Goal: Task Accomplishment & Management: Manage account settings

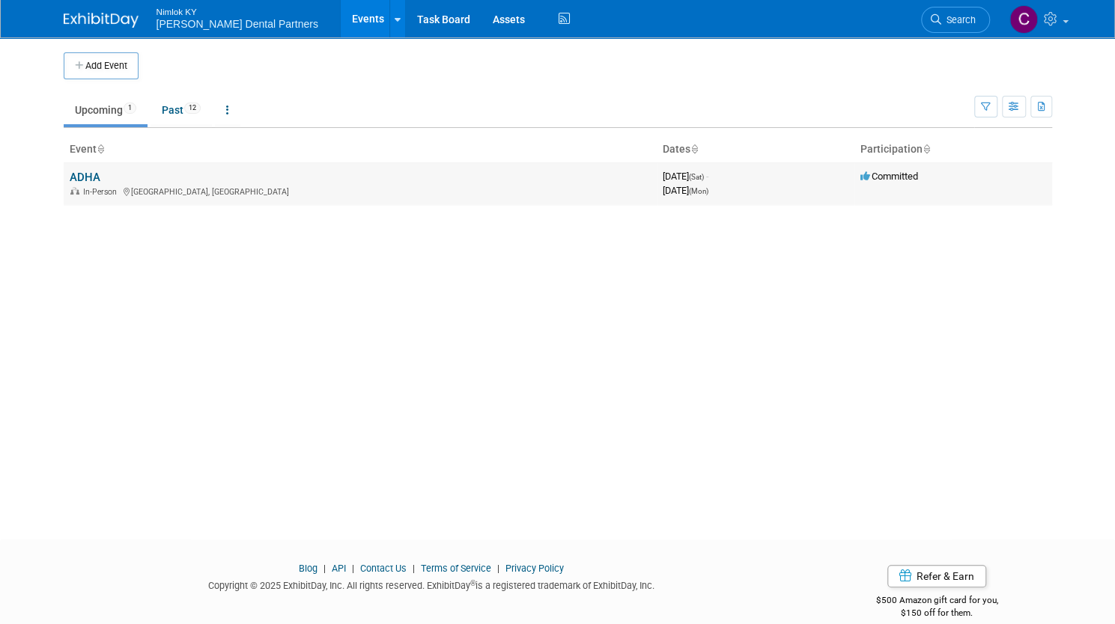
click at [75, 174] on link "ADHA" at bounding box center [85, 177] width 31 height 13
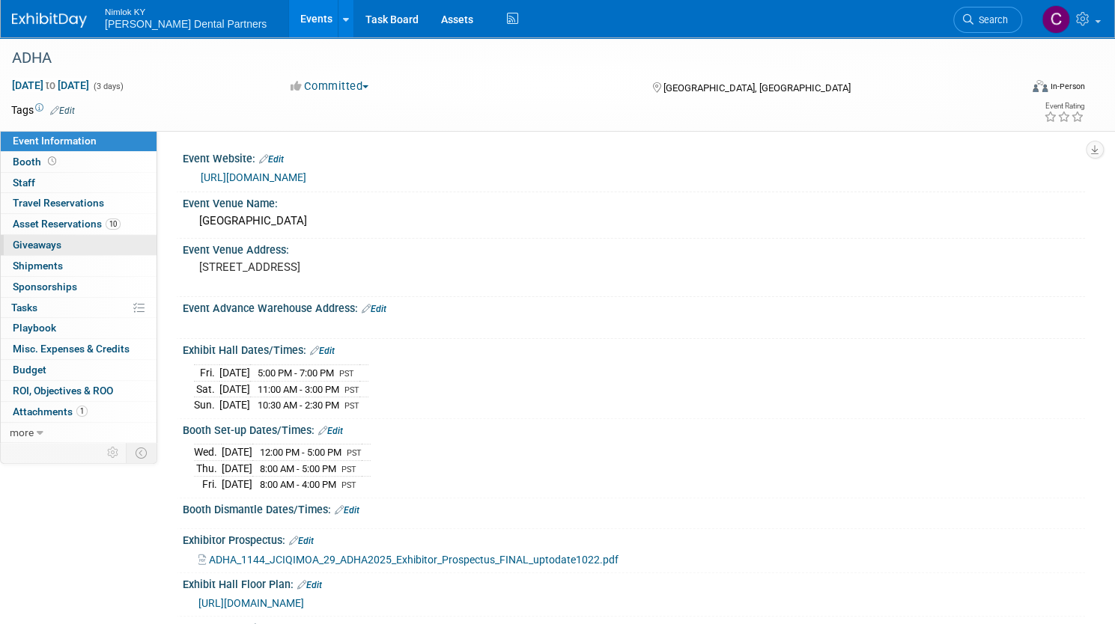
click at [156, 253] on link "0 Giveaways 0" at bounding box center [79, 245] width 156 height 20
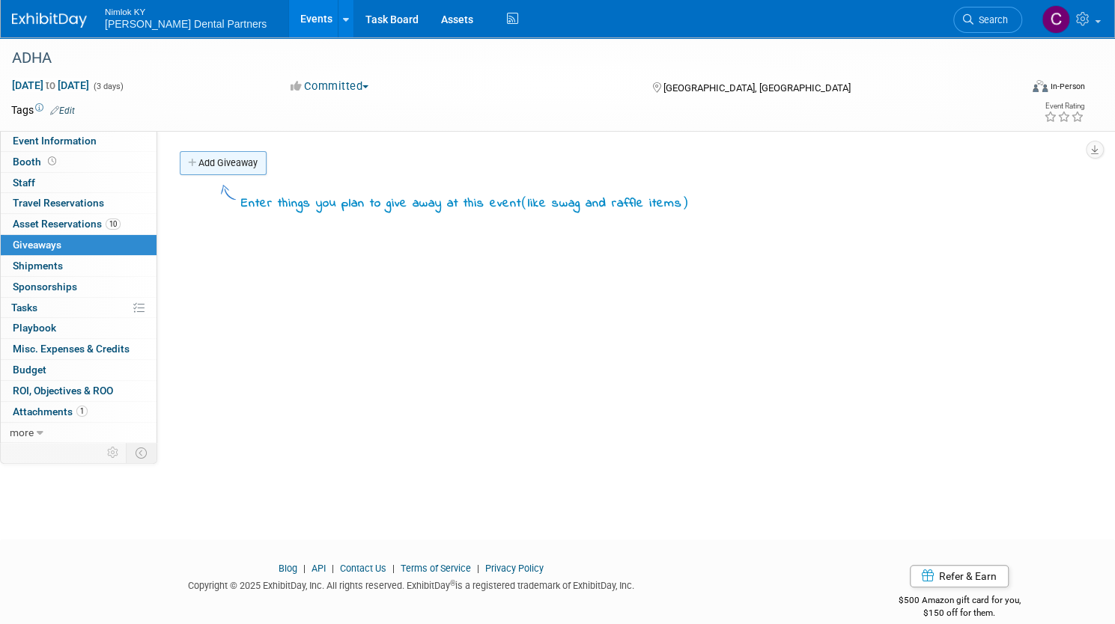
click at [267, 159] on link "Add Giveaway" at bounding box center [223, 163] width 87 height 24
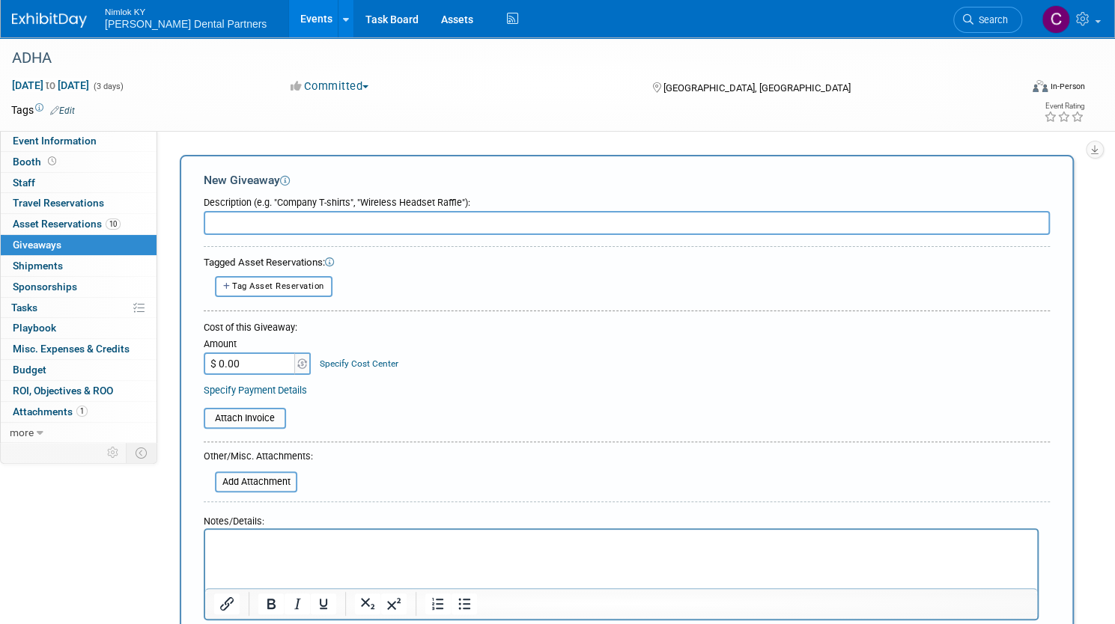
click at [314, 223] on input "text" at bounding box center [627, 223] width 846 height 24
click at [323, 283] on span "Tag Asset Reservation" at bounding box center [278, 287] width 92 height 10
select select
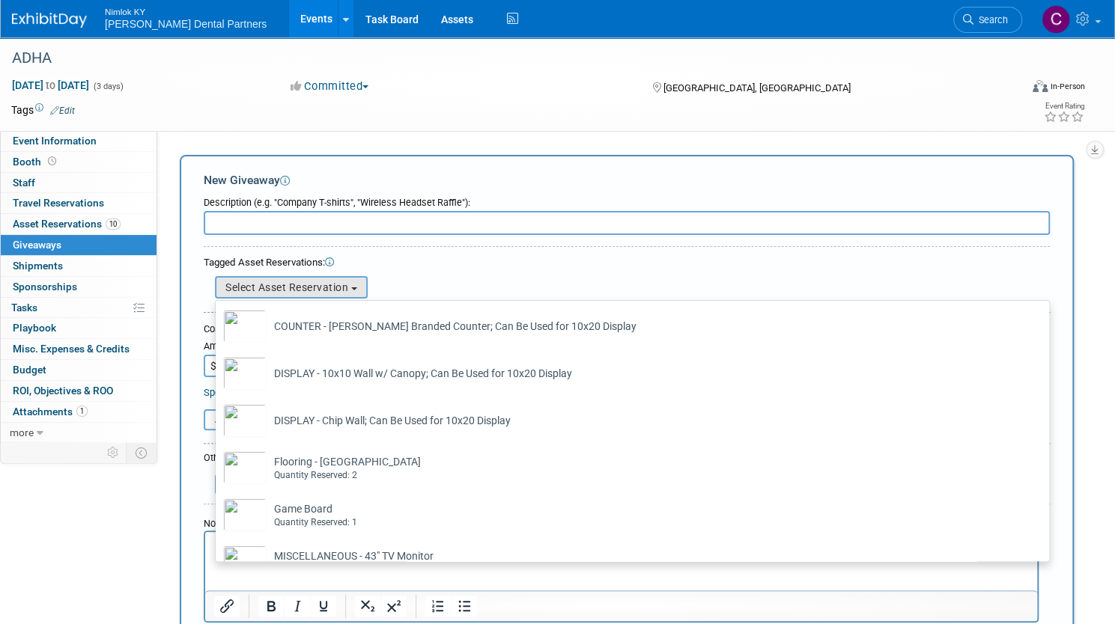
click at [466, 254] on div "Tagged Asset Reservations: 10047891-10715615-e913f577-1563-490d-aaf5-dcb4670a58…" at bounding box center [627, 277] width 846 height 48
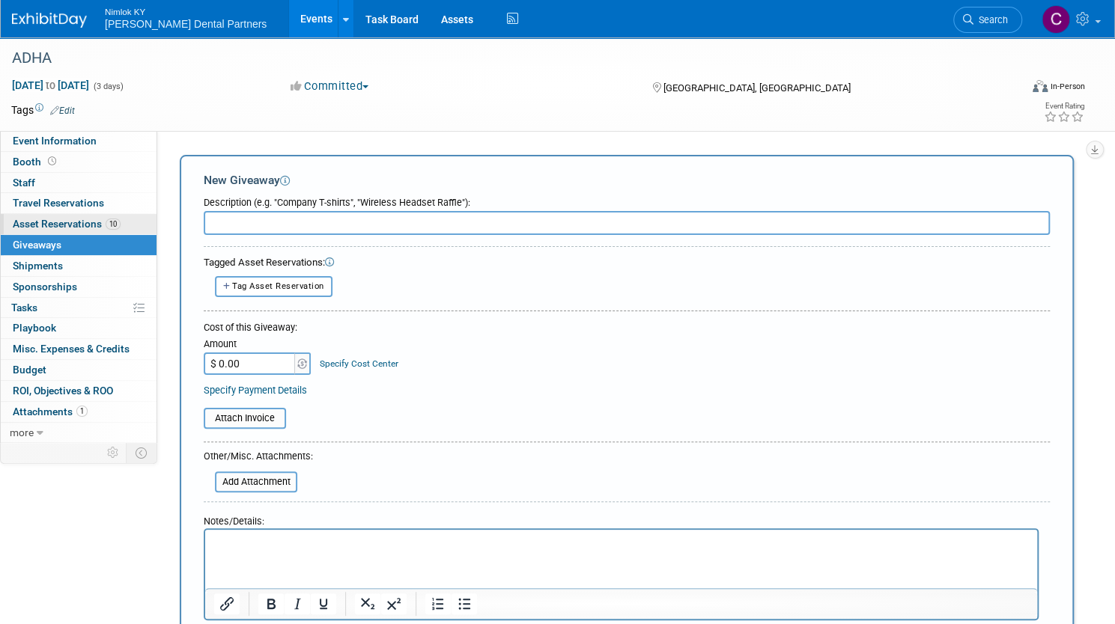
click at [121, 228] on span "Asset Reservations 10" at bounding box center [67, 224] width 108 height 12
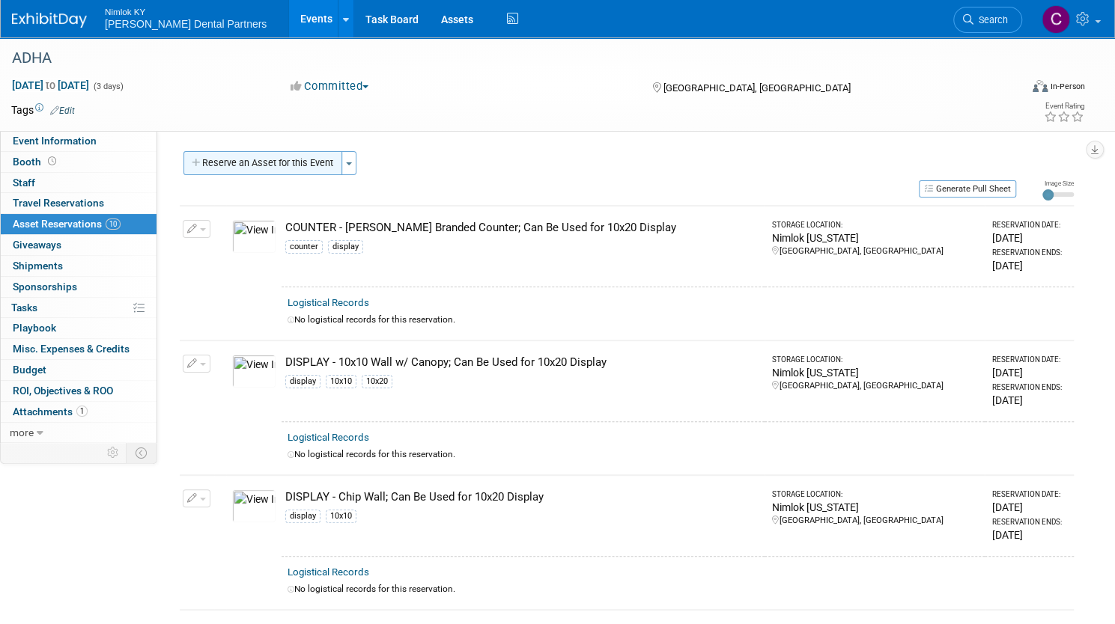
click at [300, 165] on button "Reserve an Asset for this Event" at bounding box center [262, 163] width 159 height 24
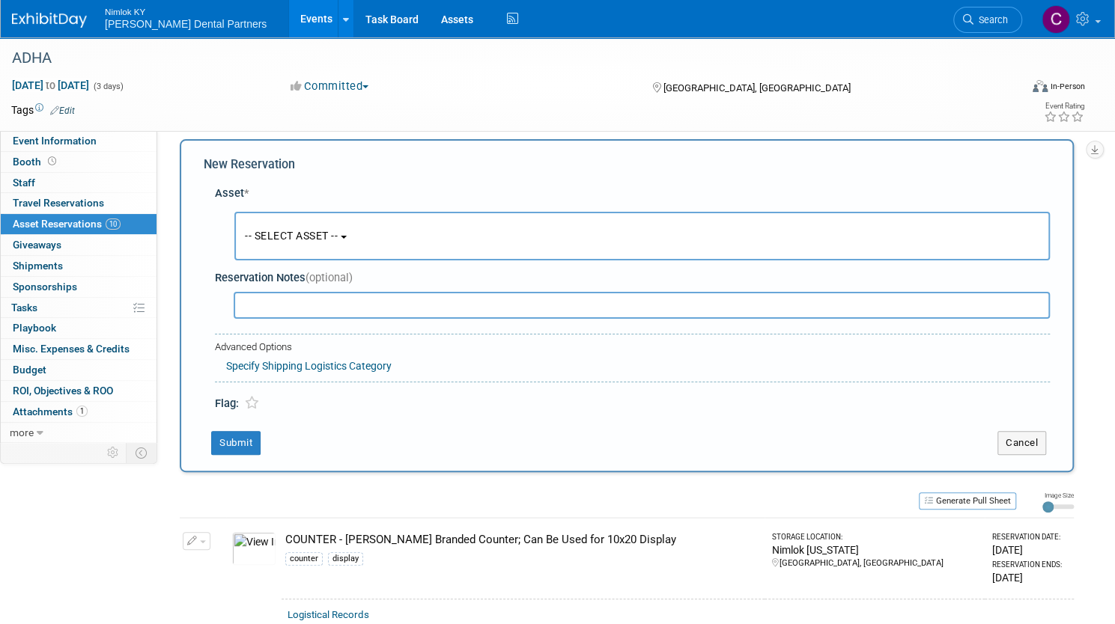
scroll to position [14, 0]
click at [1000, 430] on button "Cancel" at bounding box center [1021, 441] width 49 height 24
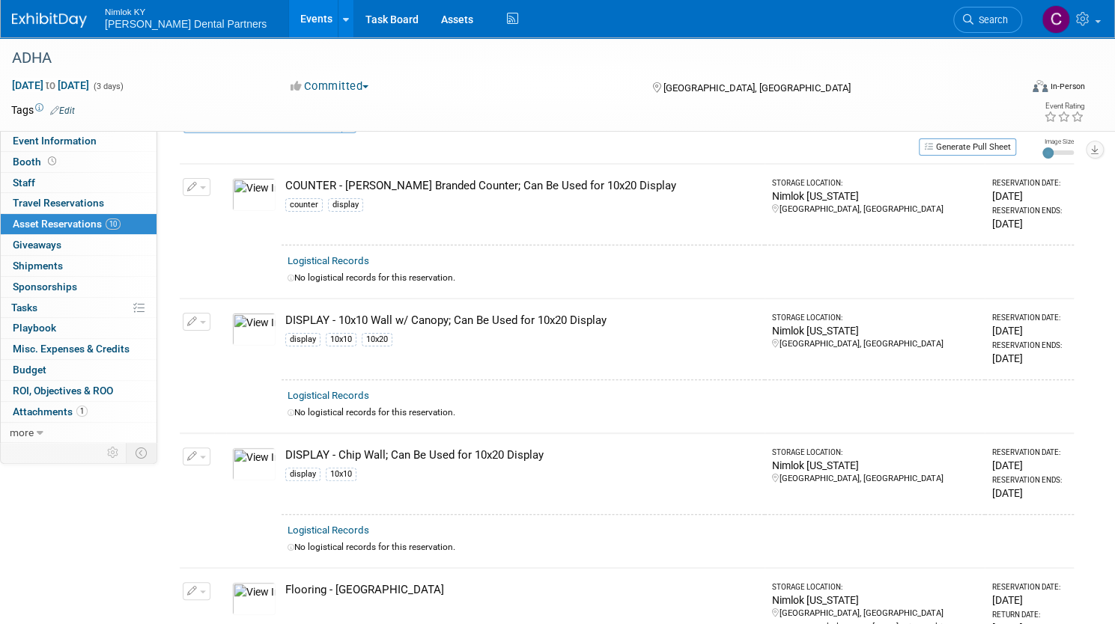
scroll to position [0, 0]
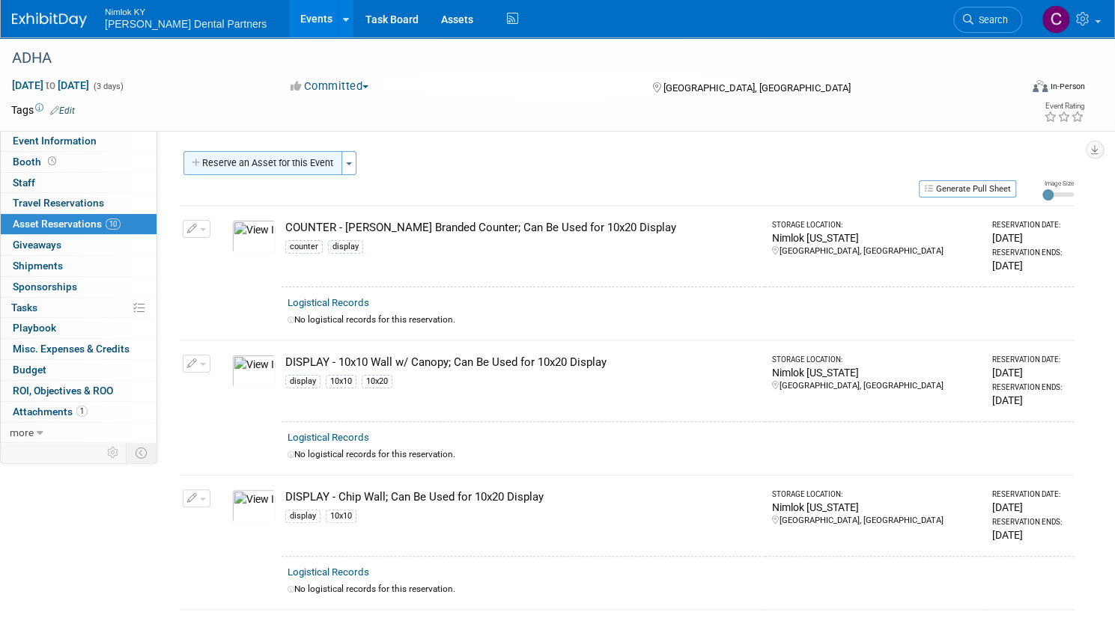
click at [276, 167] on button "Reserve an Asset for this Event" at bounding box center [262, 163] width 159 height 24
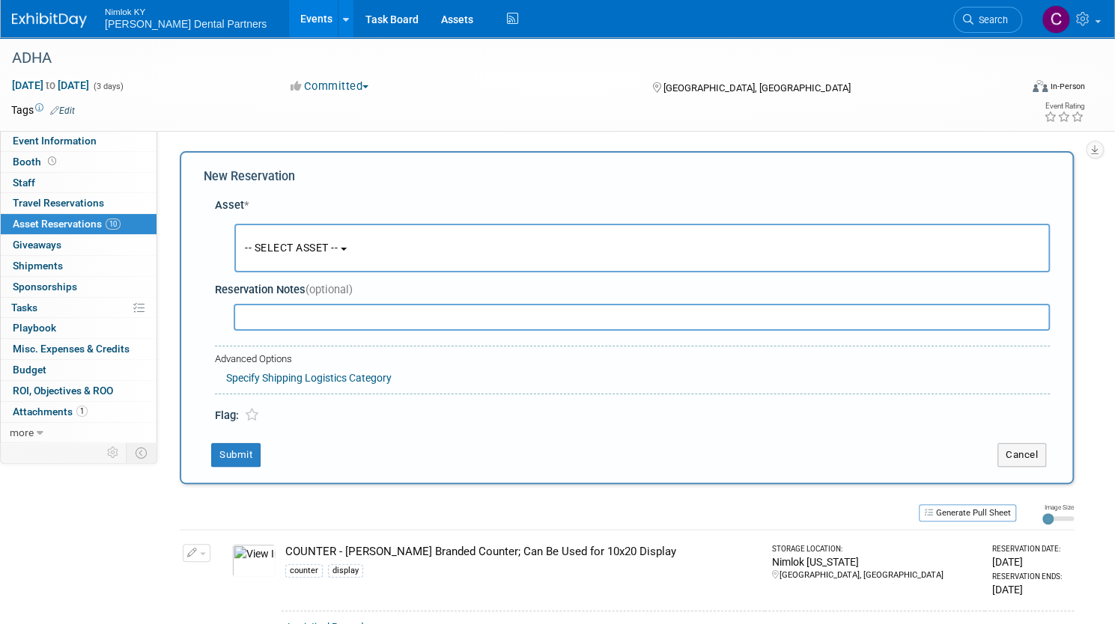
scroll to position [14, 0]
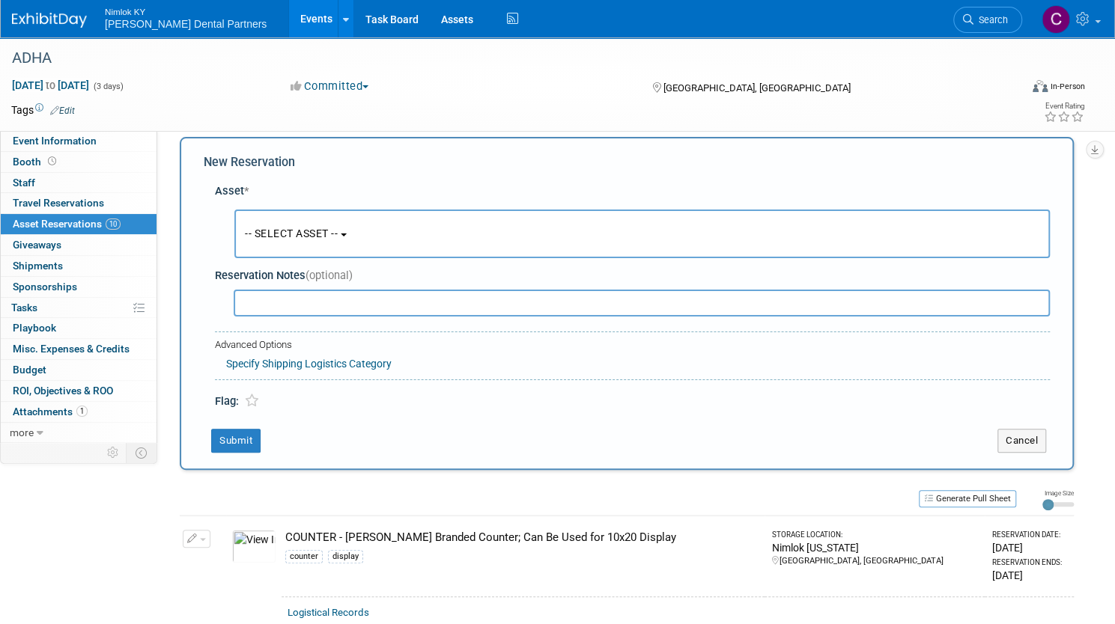
click at [497, 246] on button "-- SELECT ASSET --" at bounding box center [641, 234] width 815 height 49
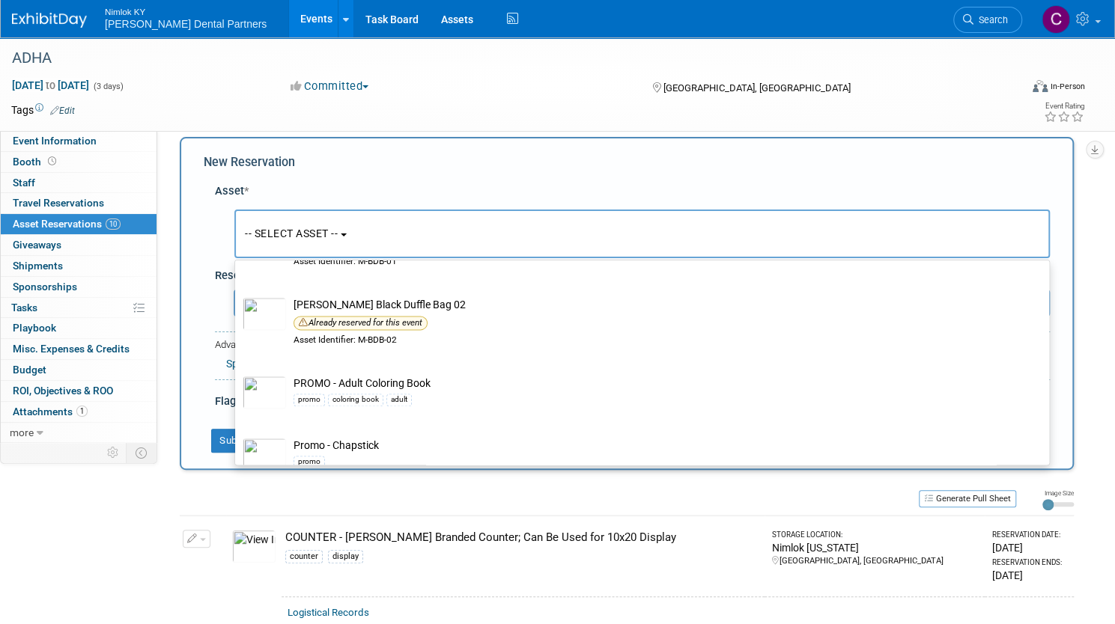
scroll to position [1348, 0]
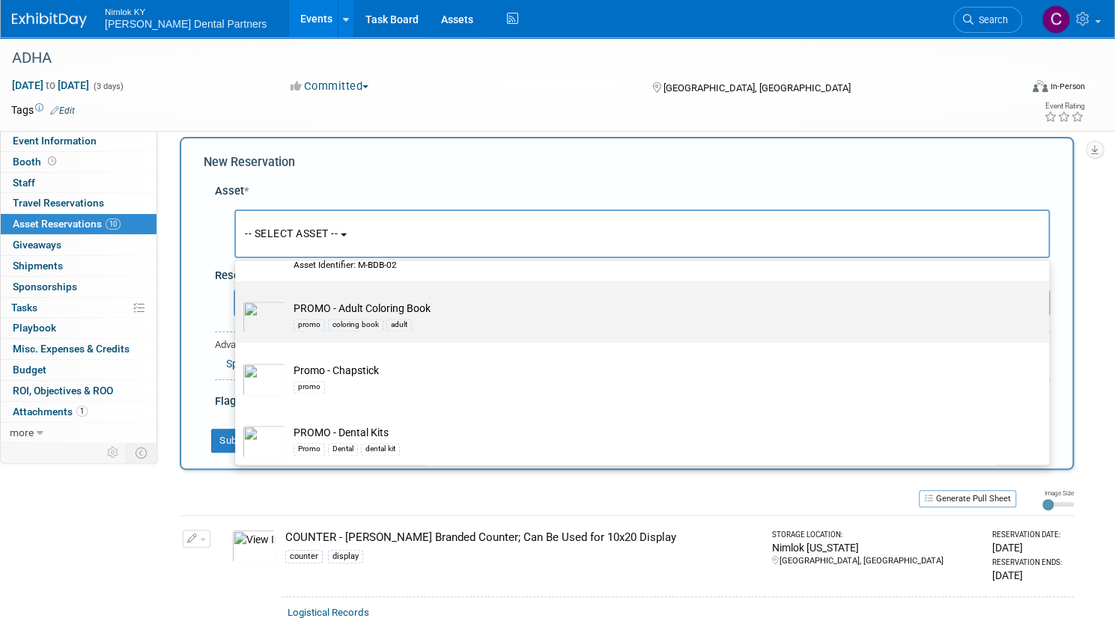
click at [376, 284] on label "PROMO - Adult Coloring Book promo coloring book adult" at bounding box center [638, 312] width 791 height 56
click at [237, 289] on input "PROMO - Adult Coloring Book promo coloring book adult" at bounding box center [233, 294] width 10 height 10
select select "10719660"
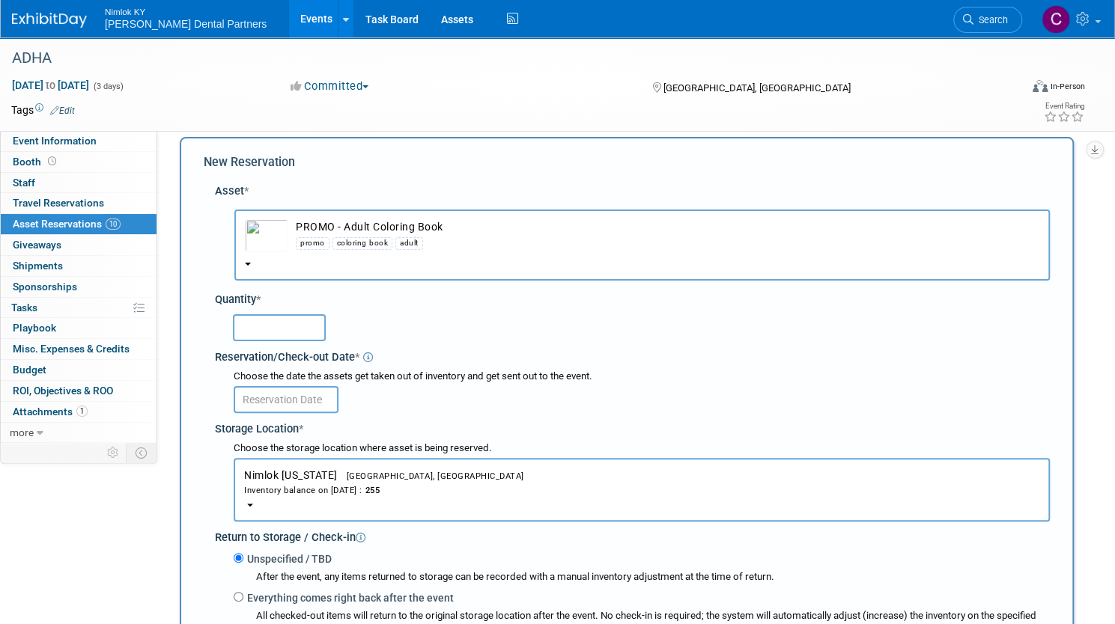
click at [326, 327] on input "text" at bounding box center [279, 327] width 93 height 27
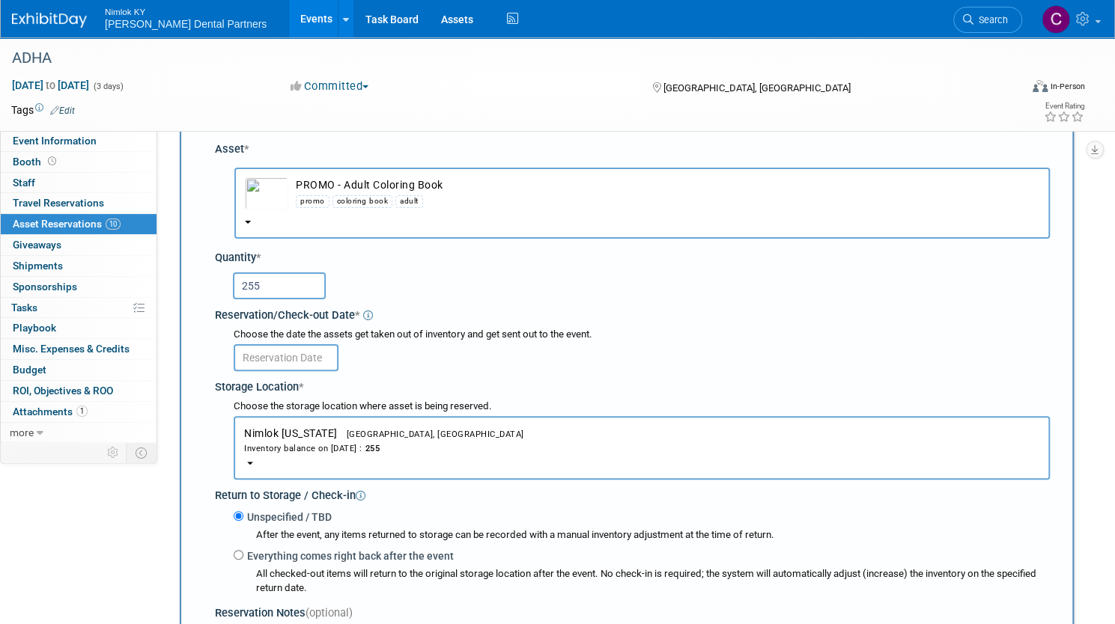
scroll to position [89, 0]
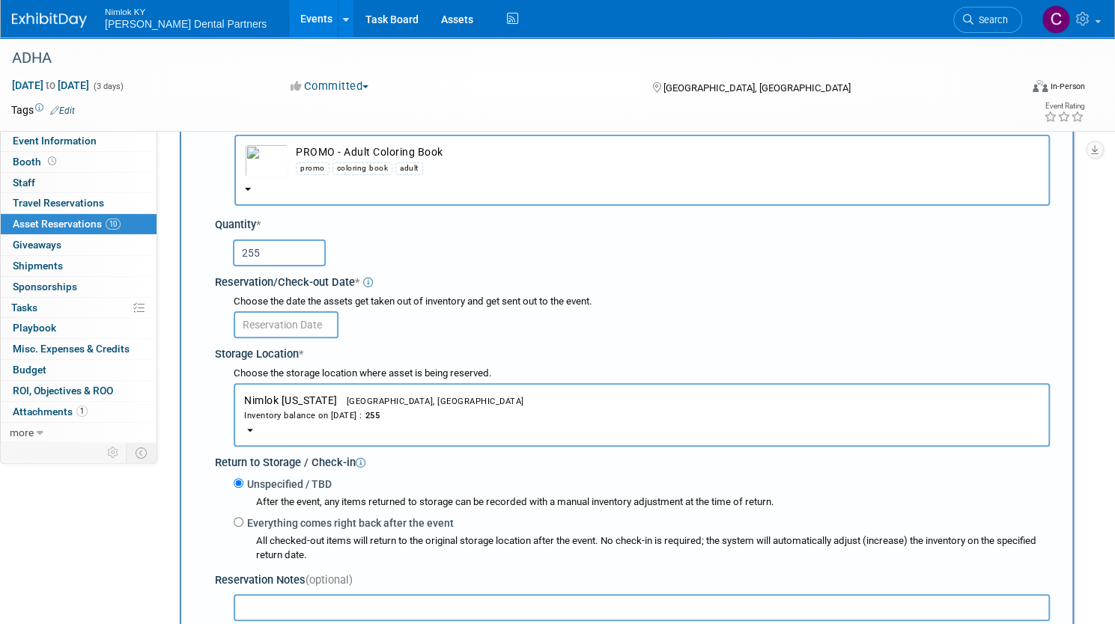
type input "255"
click at [346, 308] on div "Choose the date the assets get taken out of inventory and get sent out to the e…" at bounding box center [642, 302] width 816 height 14
click at [338, 334] on input "text" at bounding box center [286, 324] width 105 height 27
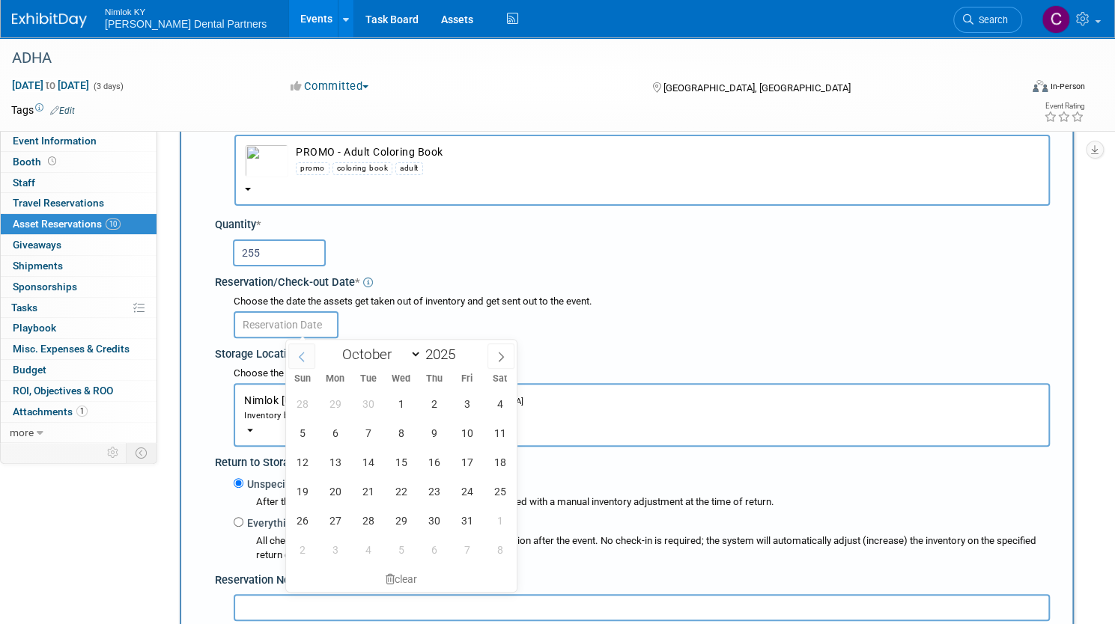
click at [301, 359] on icon at bounding box center [302, 357] width 10 height 10
select select "8"
click at [432, 485] on span "25" at bounding box center [433, 491] width 29 height 29
type input "Sep 25, 2025"
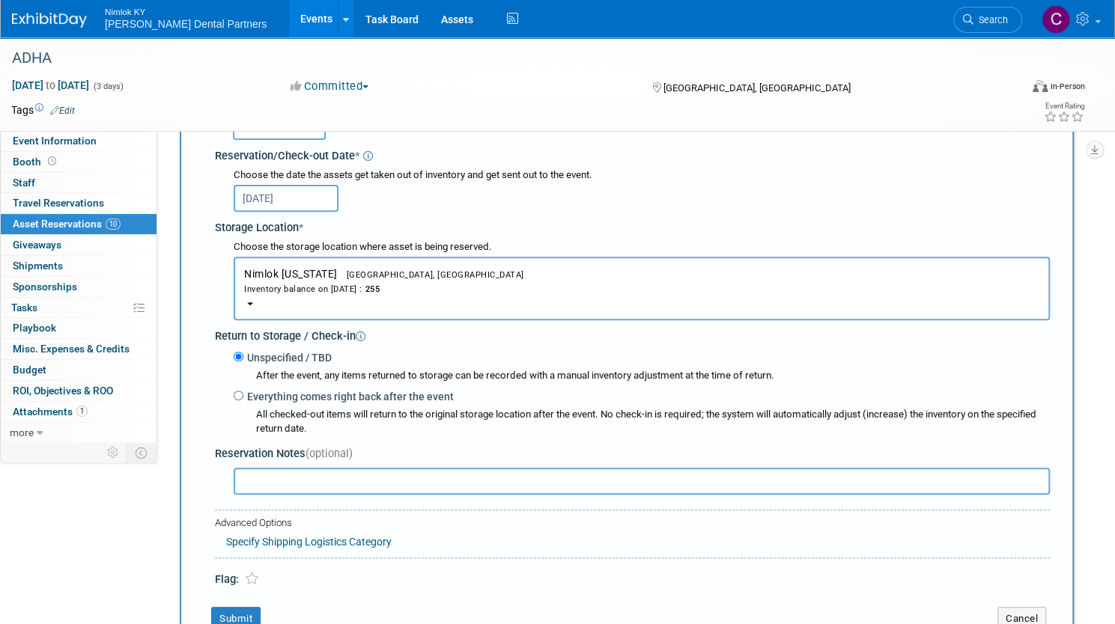
scroll to position [239, 0]
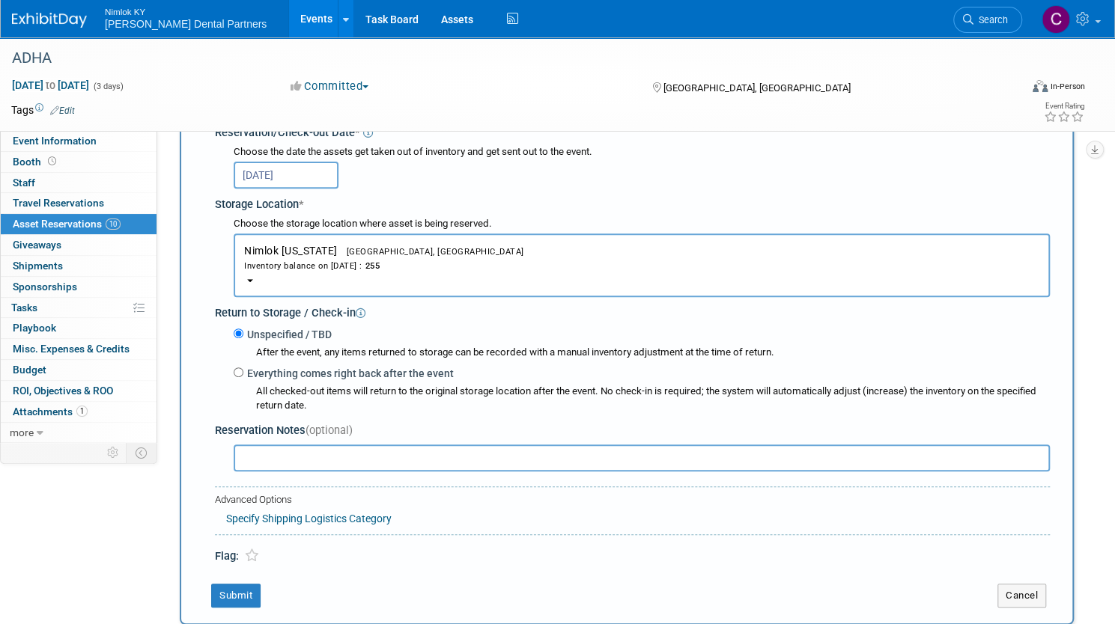
click at [368, 375] on label "Everything comes right back after the event" at bounding box center [348, 373] width 210 height 15
click at [243, 375] on input "Everything comes right back after the event" at bounding box center [239, 373] width 10 height 10
radio input "true"
select select "9"
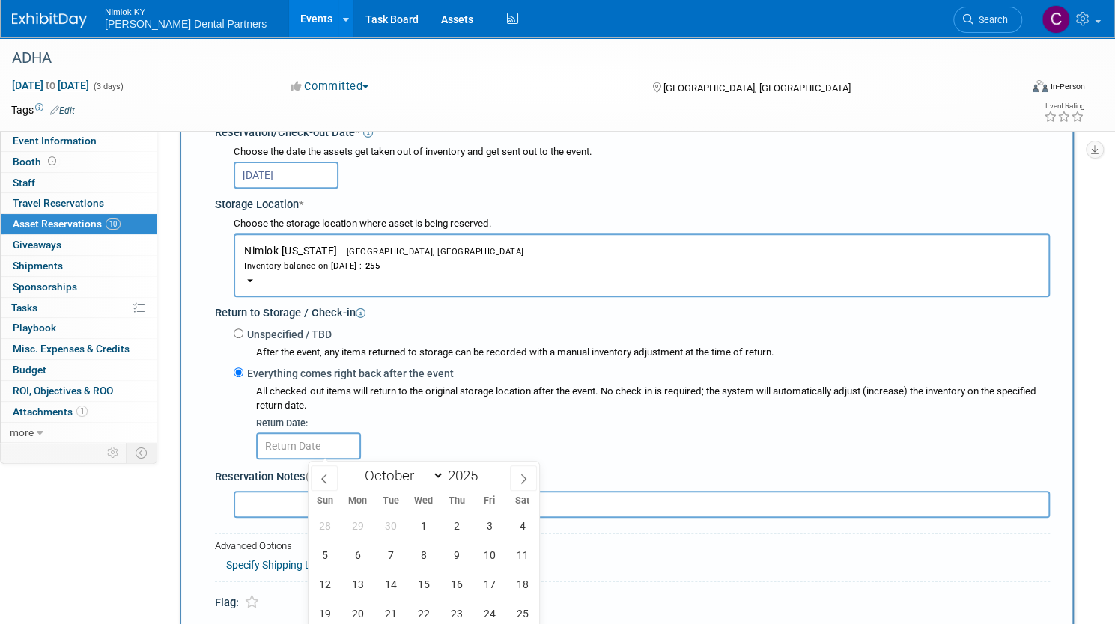
scroll to position [314, 0]
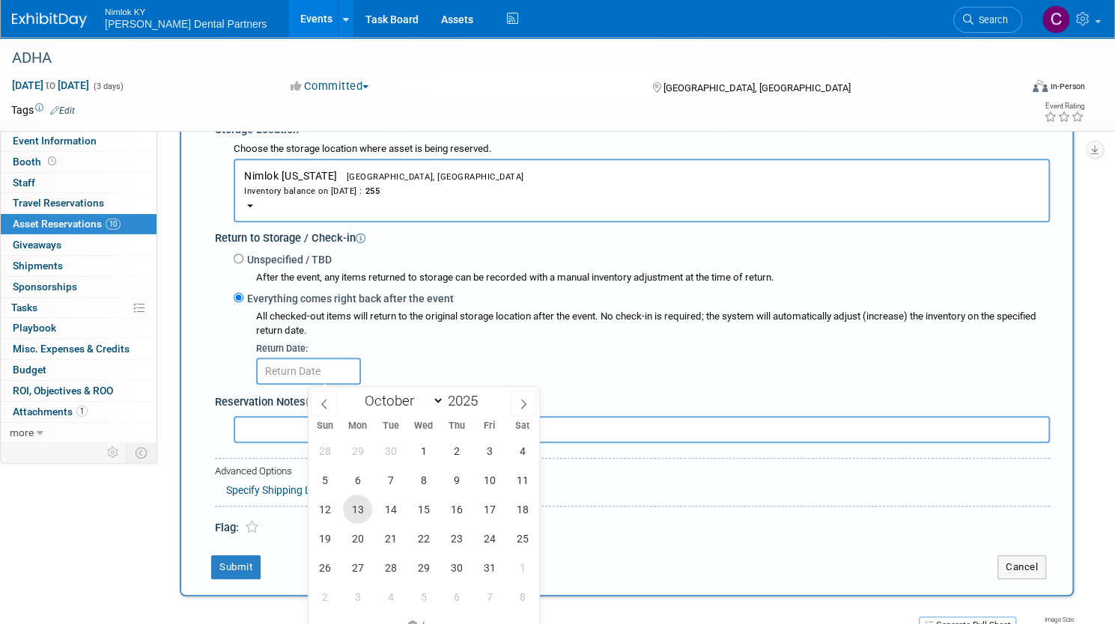
click at [363, 508] on span "13" at bounding box center [357, 509] width 29 height 29
type input "Oct 13, 2025"
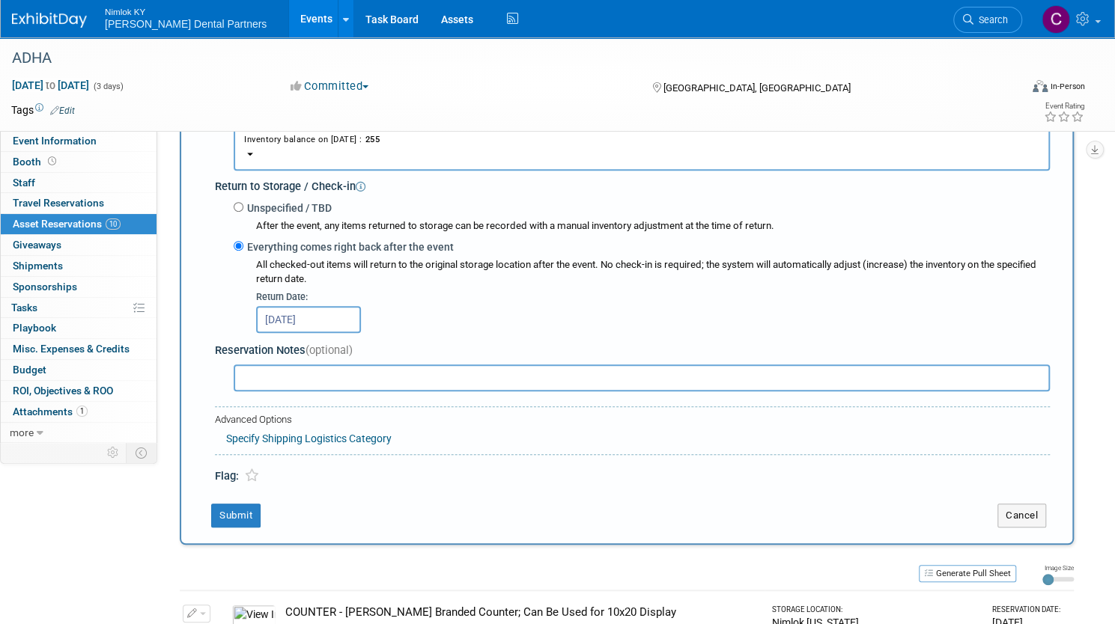
scroll to position [389, 0]
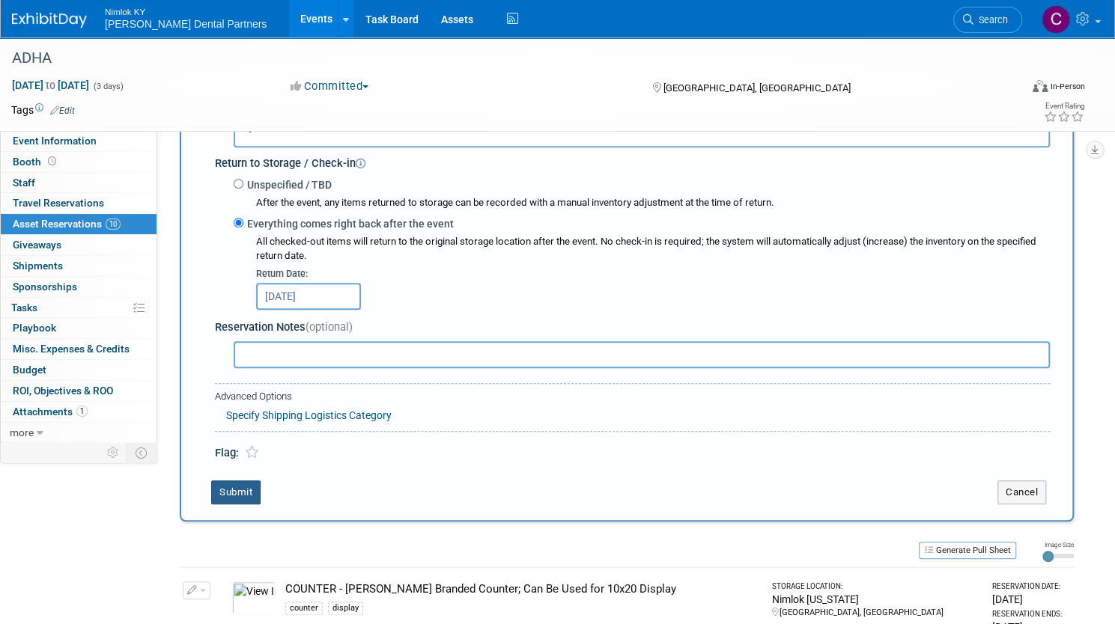
drag, startPoint x: 285, startPoint y: 495, endPoint x: 294, endPoint y: 486, distance: 12.2
click at [261, 495] on button "Submit" at bounding box center [235, 493] width 49 height 24
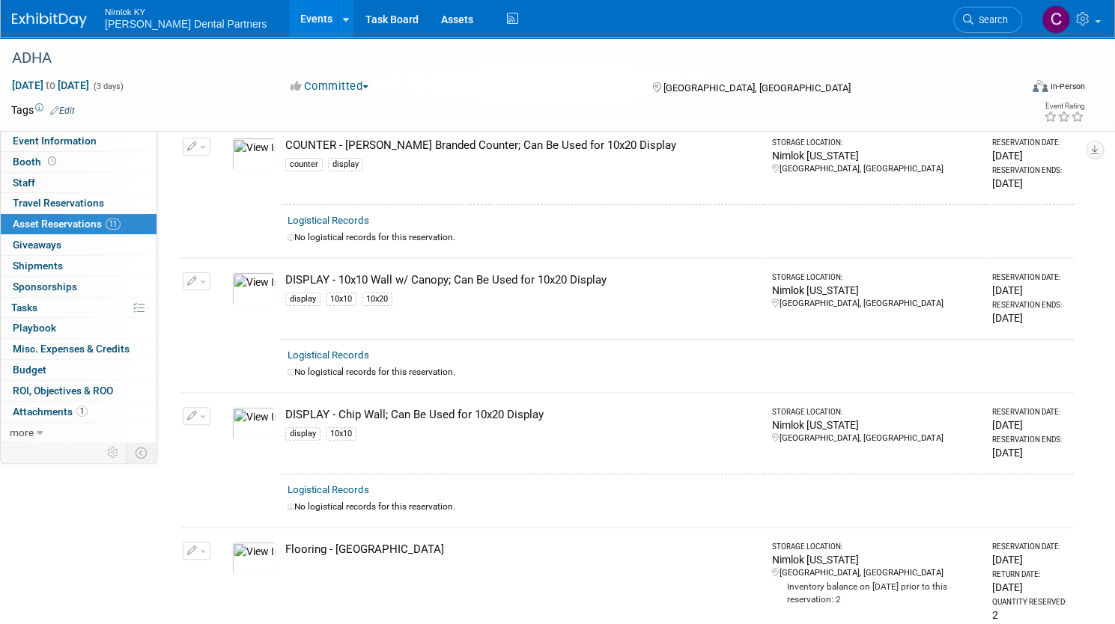
scroll to position [0, 0]
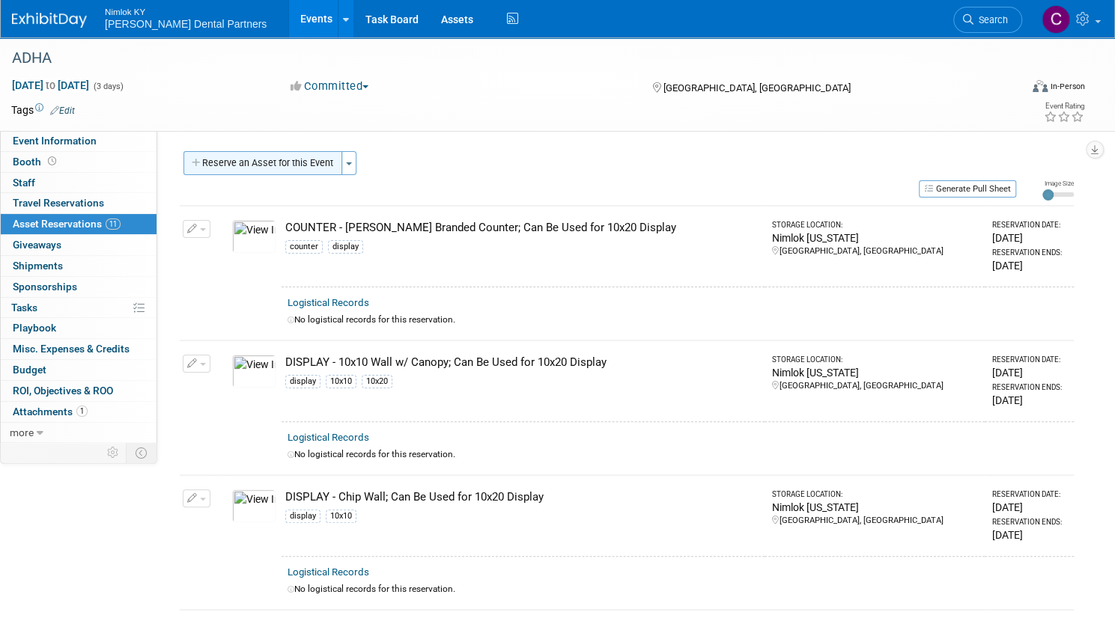
click at [311, 158] on button "Reserve an Asset for this Event" at bounding box center [262, 163] width 159 height 24
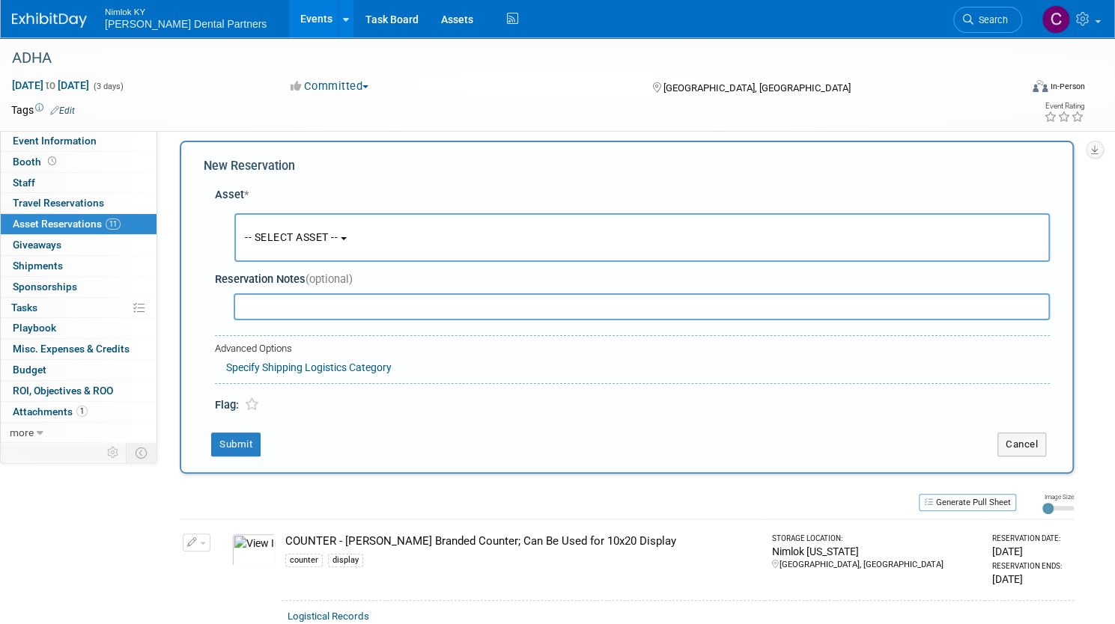
scroll to position [14, 0]
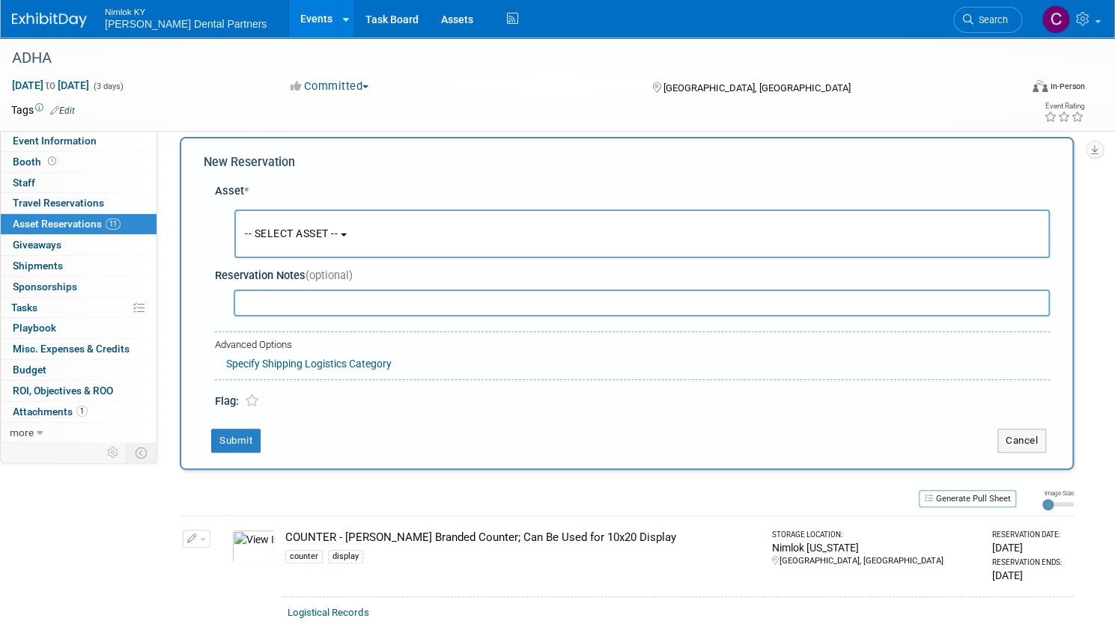
click at [408, 237] on button "-- SELECT ASSET --" at bounding box center [641, 234] width 815 height 49
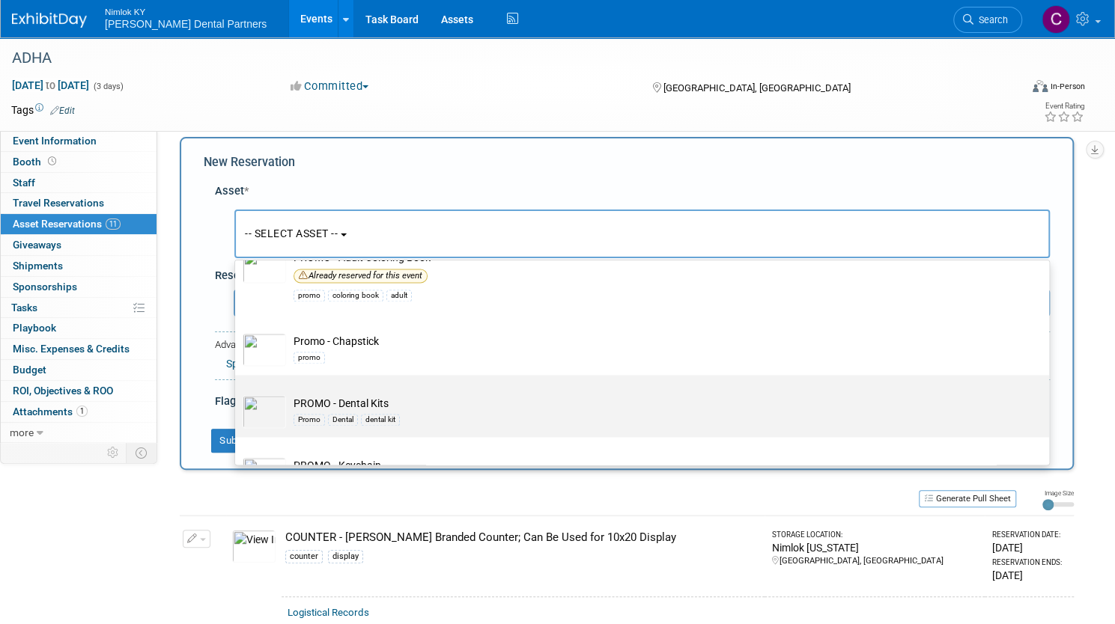
scroll to position [1423, 0]
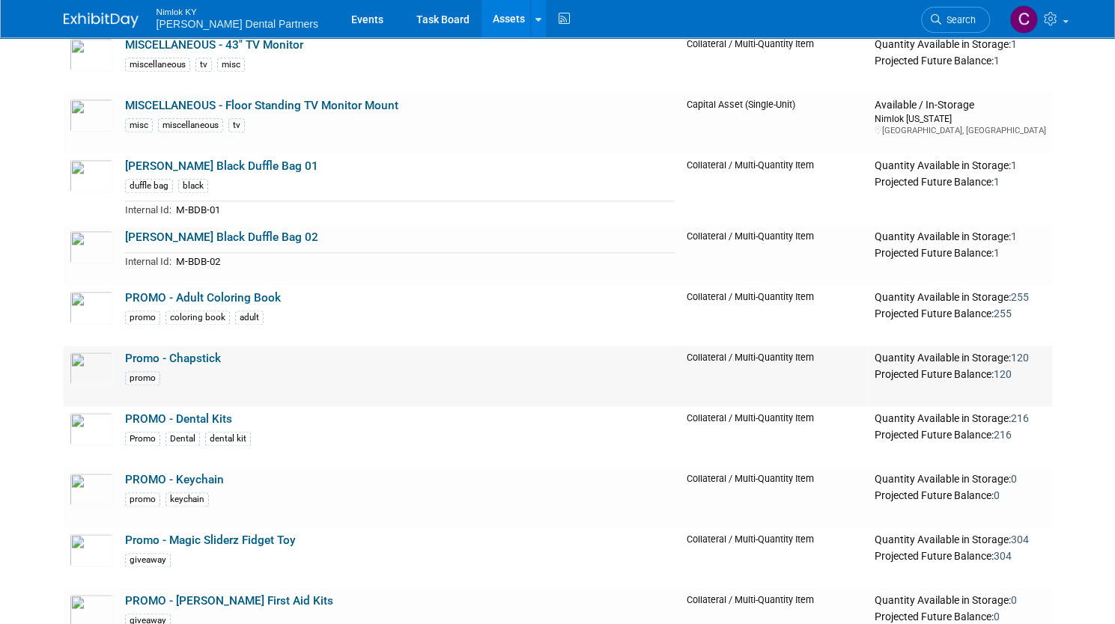
scroll to position [973, 0]
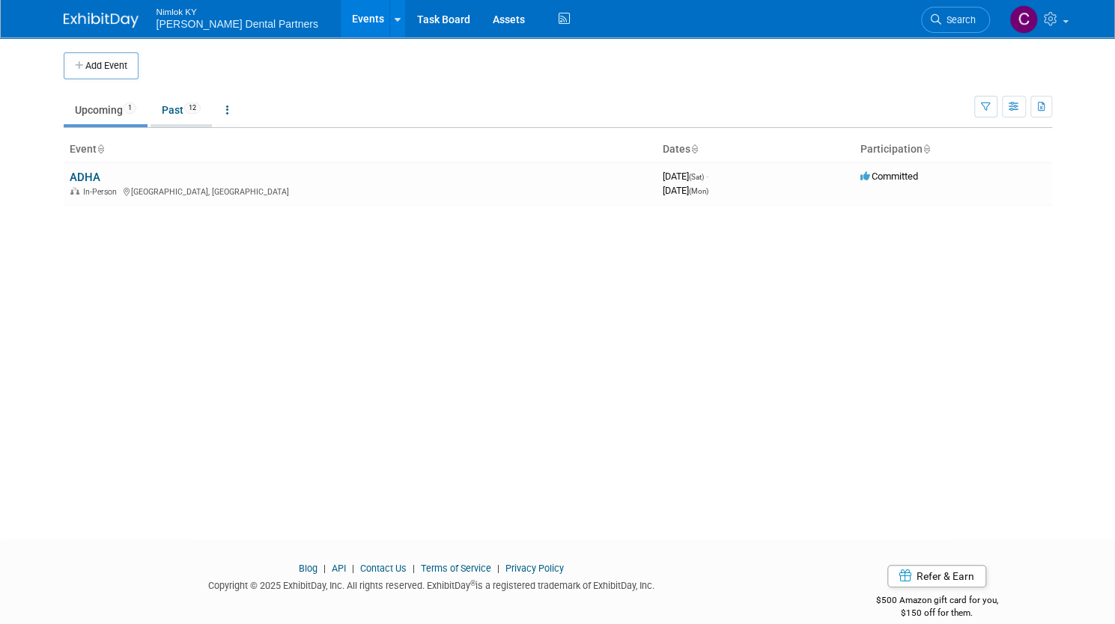
click at [162, 114] on link "Past 12" at bounding box center [181, 110] width 61 height 28
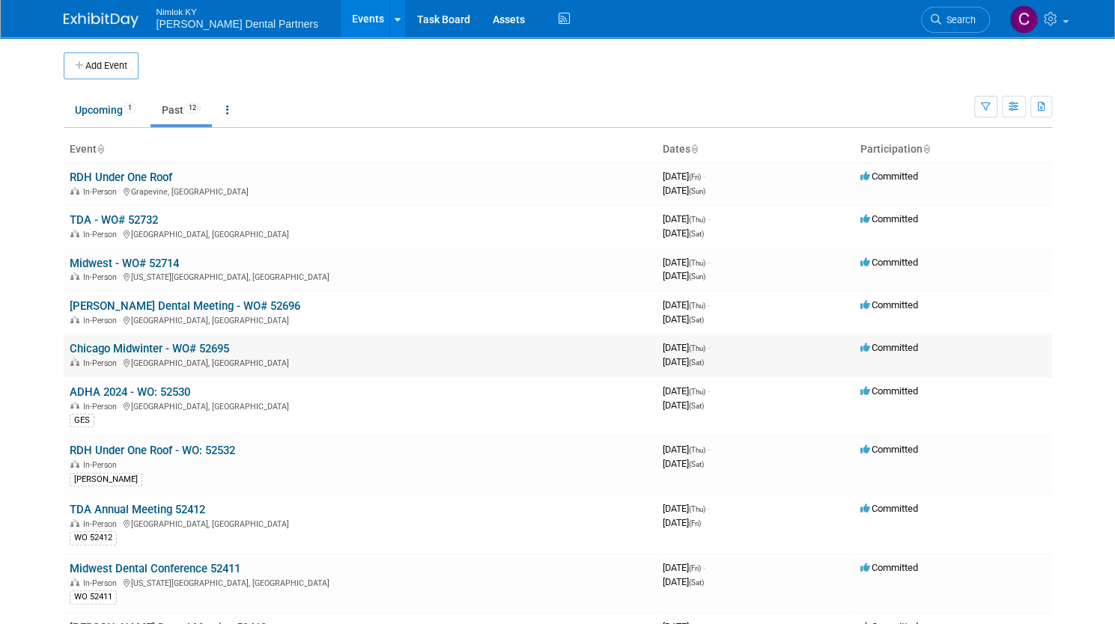
click at [169, 351] on link "Chicago Midwinter - WO# 52695" at bounding box center [149, 348] width 159 height 13
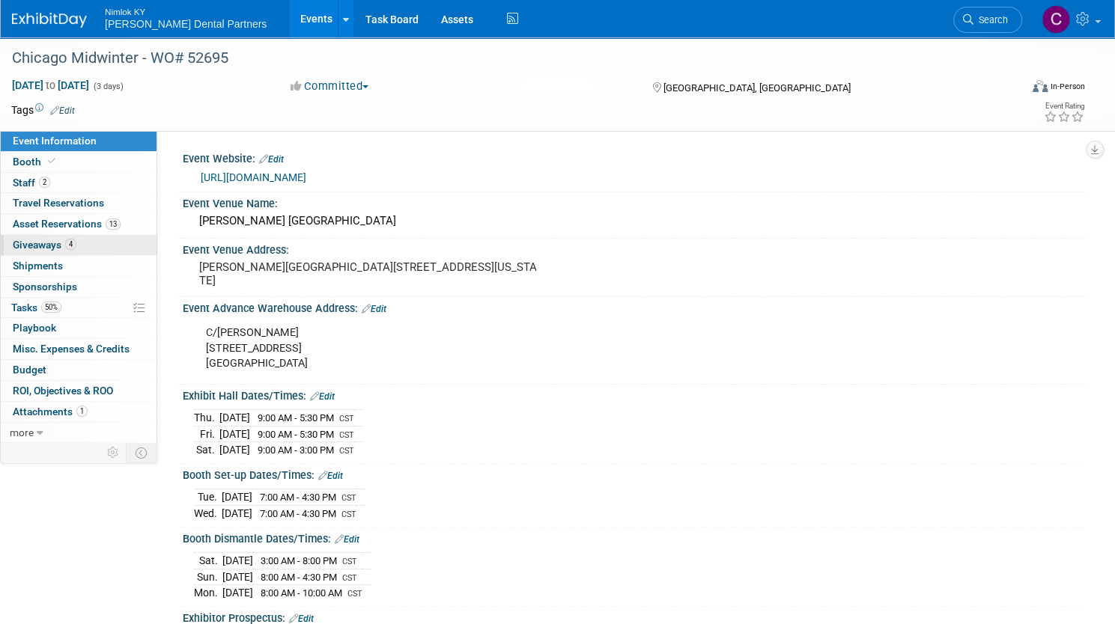
click at [156, 249] on link "4 Giveaways 4" at bounding box center [79, 245] width 156 height 20
